Goal: Task Accomplishment & Management: Manage account settings

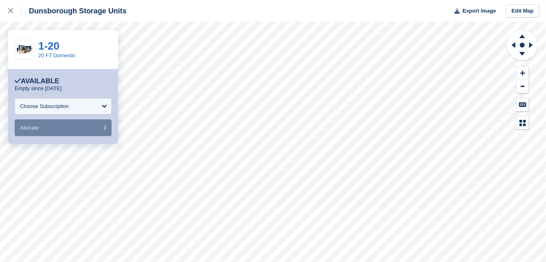
click at [104, 105] on div "Choose Subscription" at bounding box center [63, 106] width 97 height 16
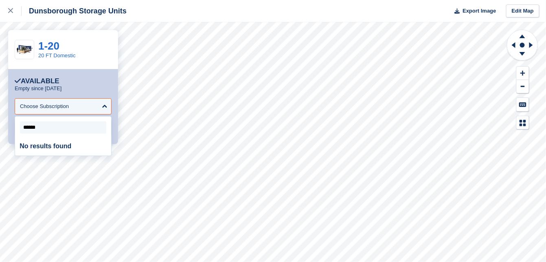
type input "*******"
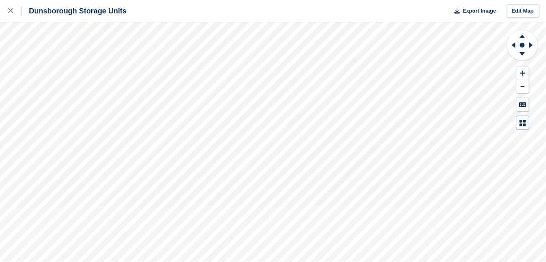
click at [523, 122] on icon at bounding box center [522, 123] width 7 height 7
click at [9, 12] on icon at bounding box center [10, 10] width 5 height 5
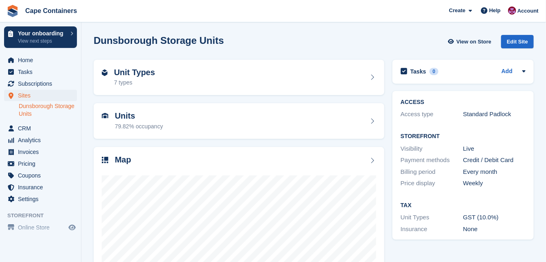
click at [33, 108] on link "Dunsborough Storage Units" at bounding box center [48, 110] width 58 height 15
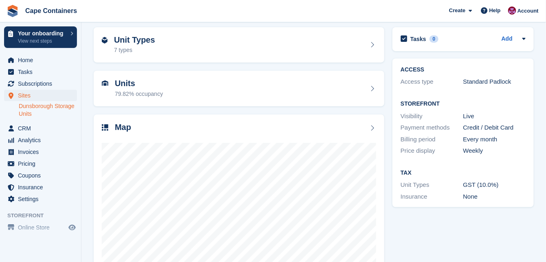
scroll to position [85, 0]
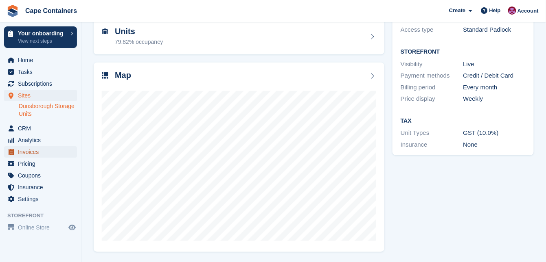
click at [32, 152] on span "Invoices" at bounding box center [42, 152] width 49 height 11
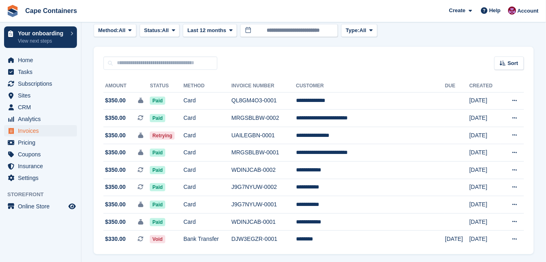
scroll to position [33, 0]
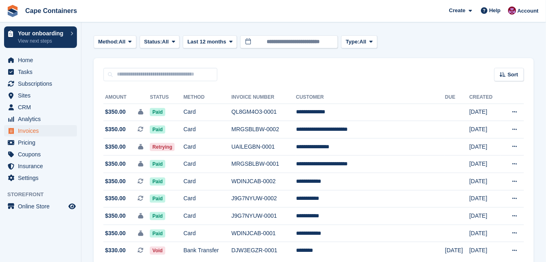
click at [267, 146] on td "UAILEGBN-0001" at bounding box center [264, 146] width 65 height 17
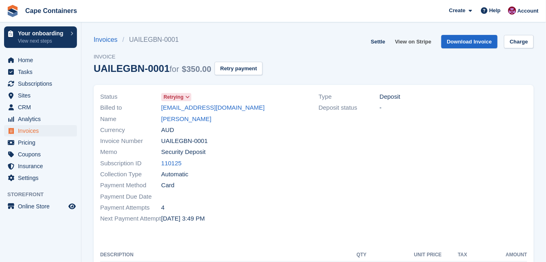
click at [414, 41] on link "View on Stripe" at bounding box center [412, 41] width 43 height 13
click at [248, 68] on button "Retry payment" at bounding box center [238, 68] width 48 height 13
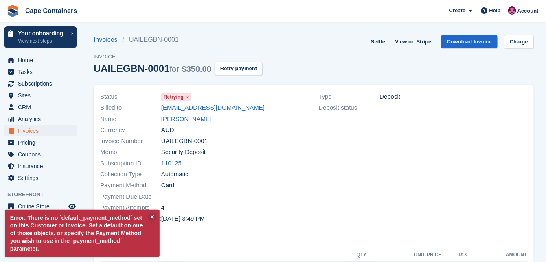
click at [280, 197] on div "Payment Due Date" at bounding box center [204, 196] width 209 height 11
